Goal: Find specific page/section: Find specific page/section

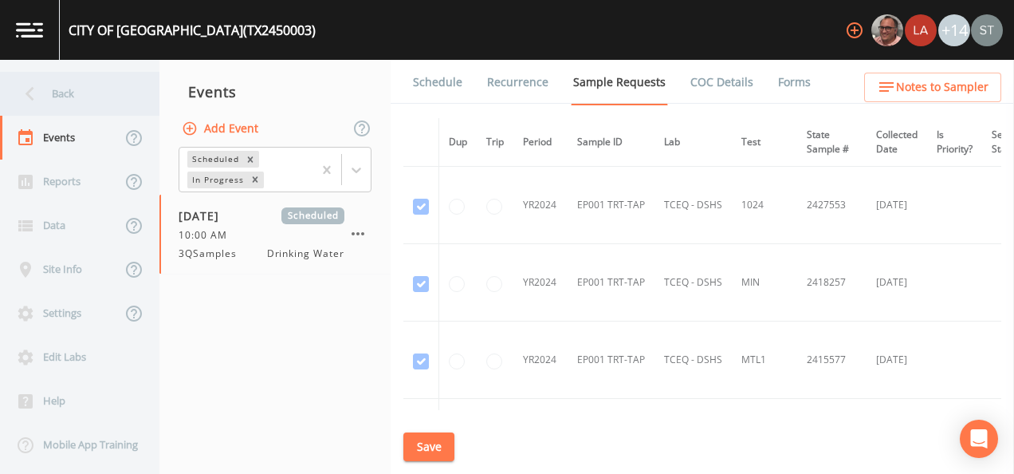
click at [49, 95] on div "Back" at bounding box center [72, 94] width 144 height 44
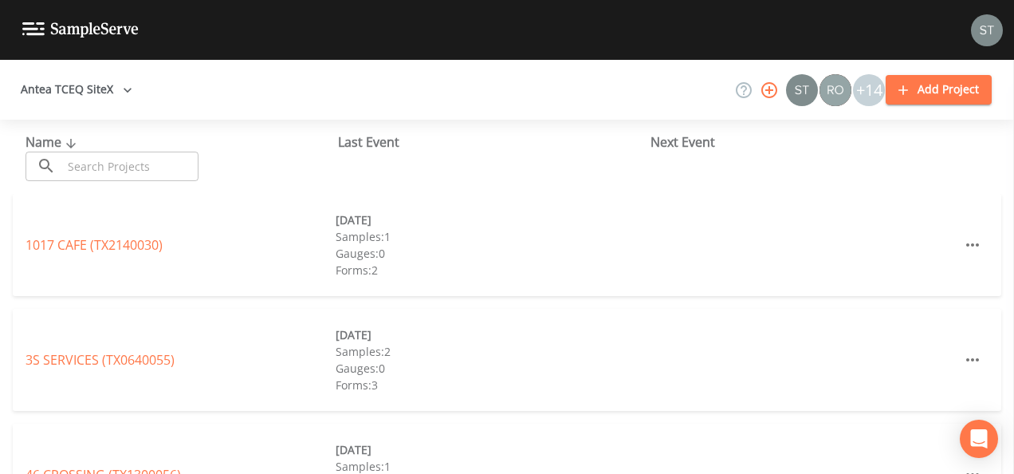
click at [100, 163] on input "text" at bounding box center [130, 167] width 136 height 30
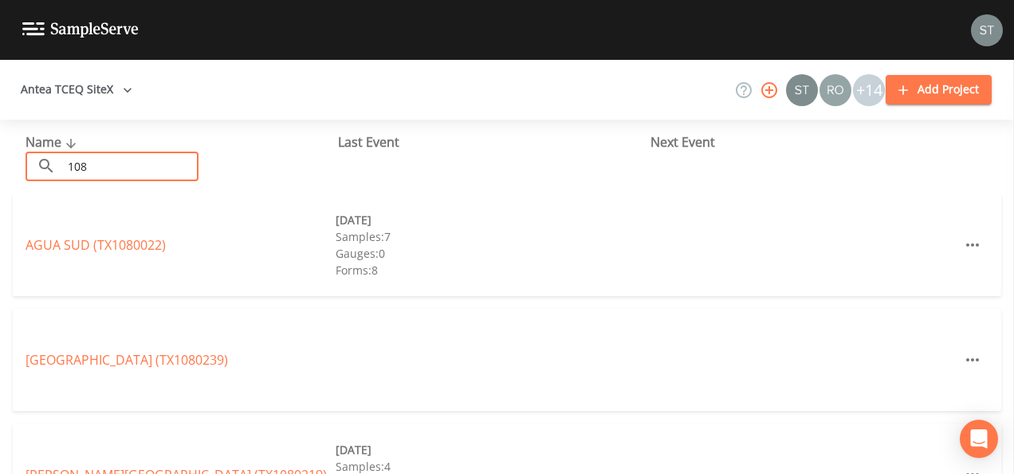
drag, startPoint x: 111, startPoint y: 166, endPoint x: 20, endPoint y: 185, distance: 92.9
click at [24, 181] on div "Name ​ 108 ​ Last Event Next Event" at bounding box center [507, 157] width 1014 height 74
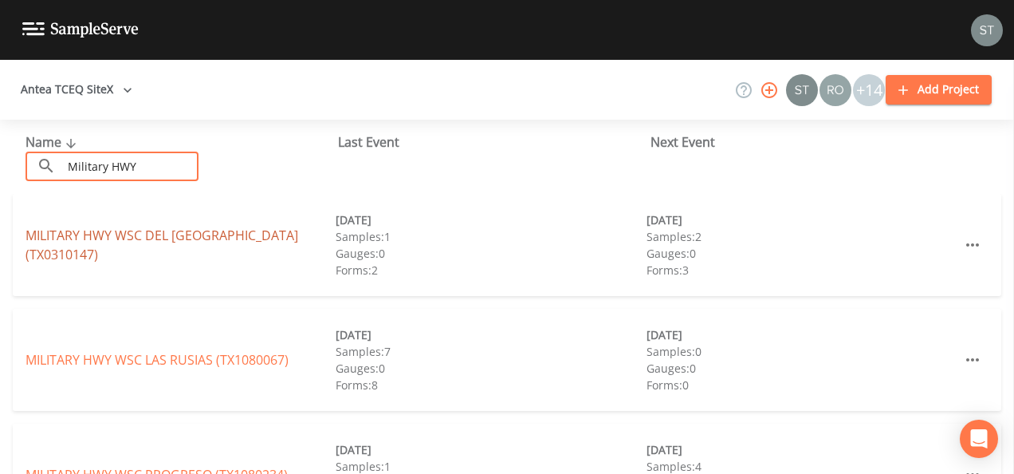
type input "Military HWY"
click at [159, 246] on link "MILITARY [GEOGRAPHIC_DATA] (TX0310147)" at bounding box center [162, 244] width 273 height 37
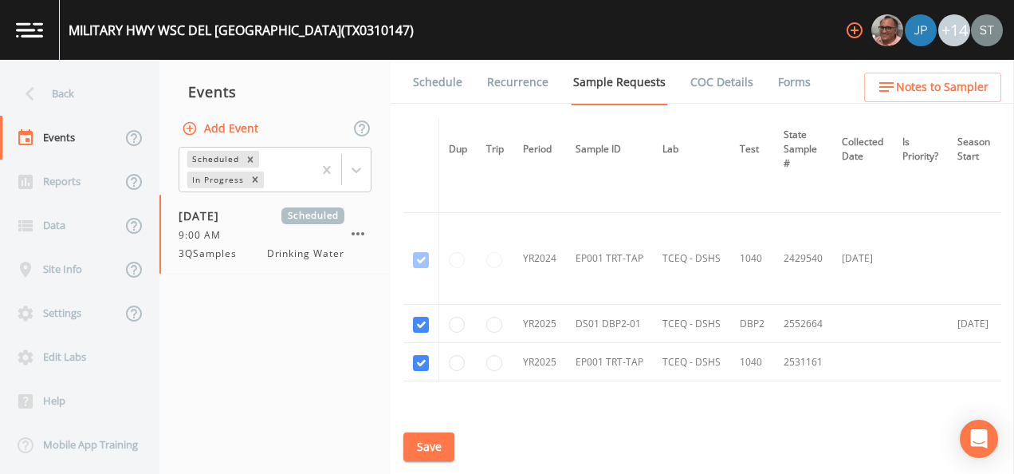
scroll to position [80, 0]
